Goal: Find specific page/section: Find specific page/section

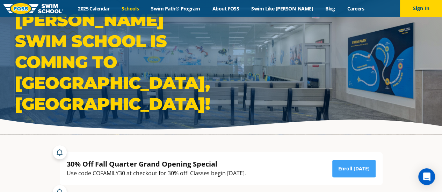
click at [142, 10] on link "Schools" at bounding box center [130, 8] width 29 height 7
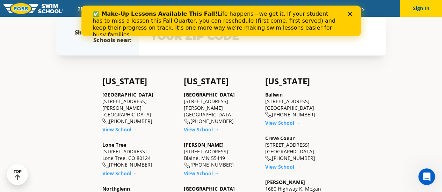
scroll to position [140, 0]
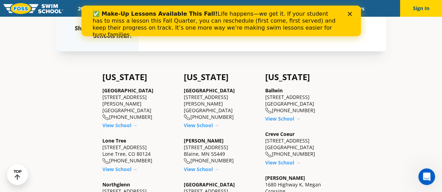
click at [134, 123] on div "Colorado Castle Rock 5650 Allen Way, Suite 112 Castle Rock, CO 80108 (983) 203-…" at bounding box center [139, 169] width 74 height 195
click at [125, 122] on link "View School →" at bounding box center [119, 125] width 35 height 7
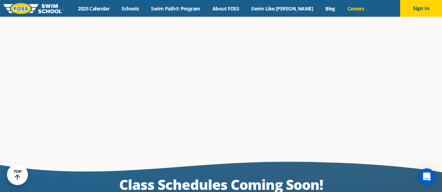
scroll to position [1231, 0]
